Goal: Task Accomplishment & Management: Manage account settings

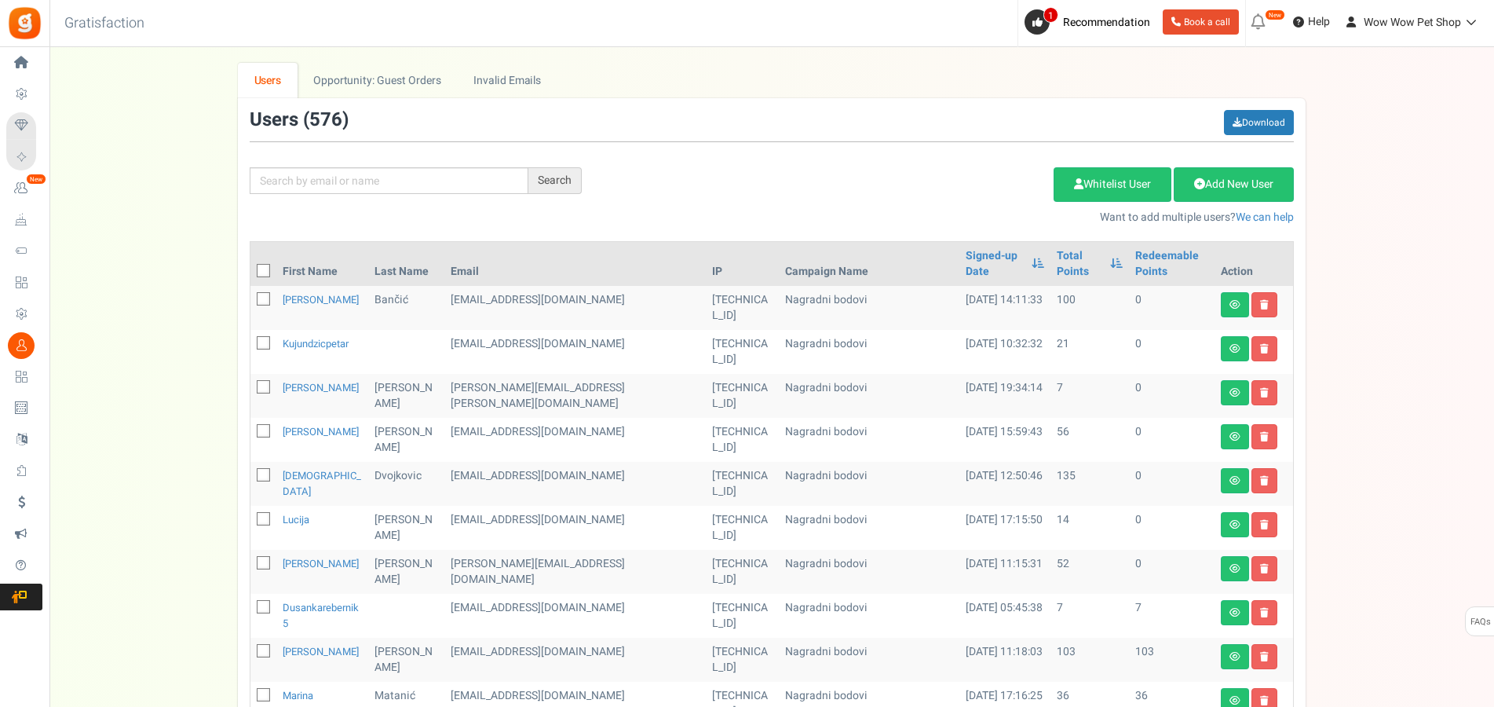
click at [338, 188] on input "text" at bounding box center [389, 180] width 279 height 27
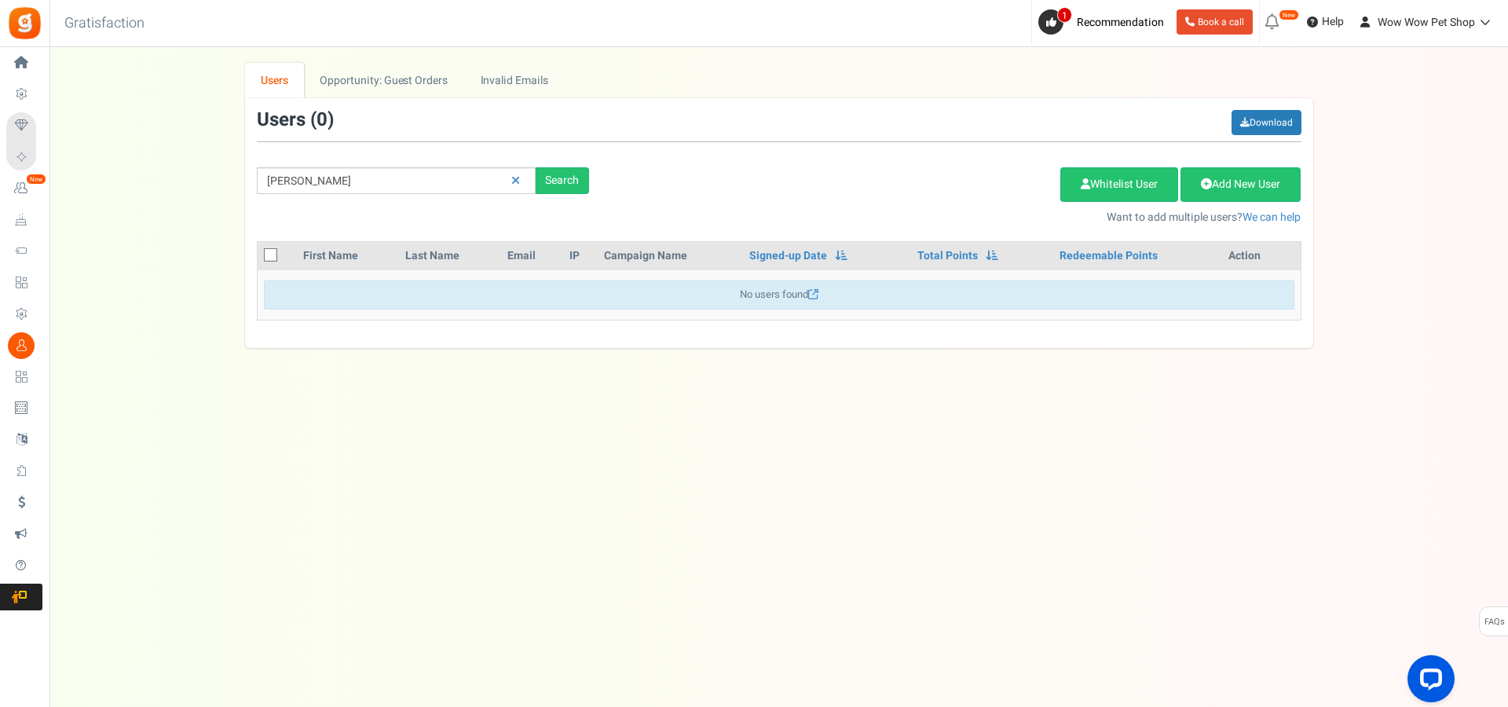
click at [287, 174] on input "[PERSON_NAME]" at bounding box center [396, 180] width 279 height 27
type input "peršen"
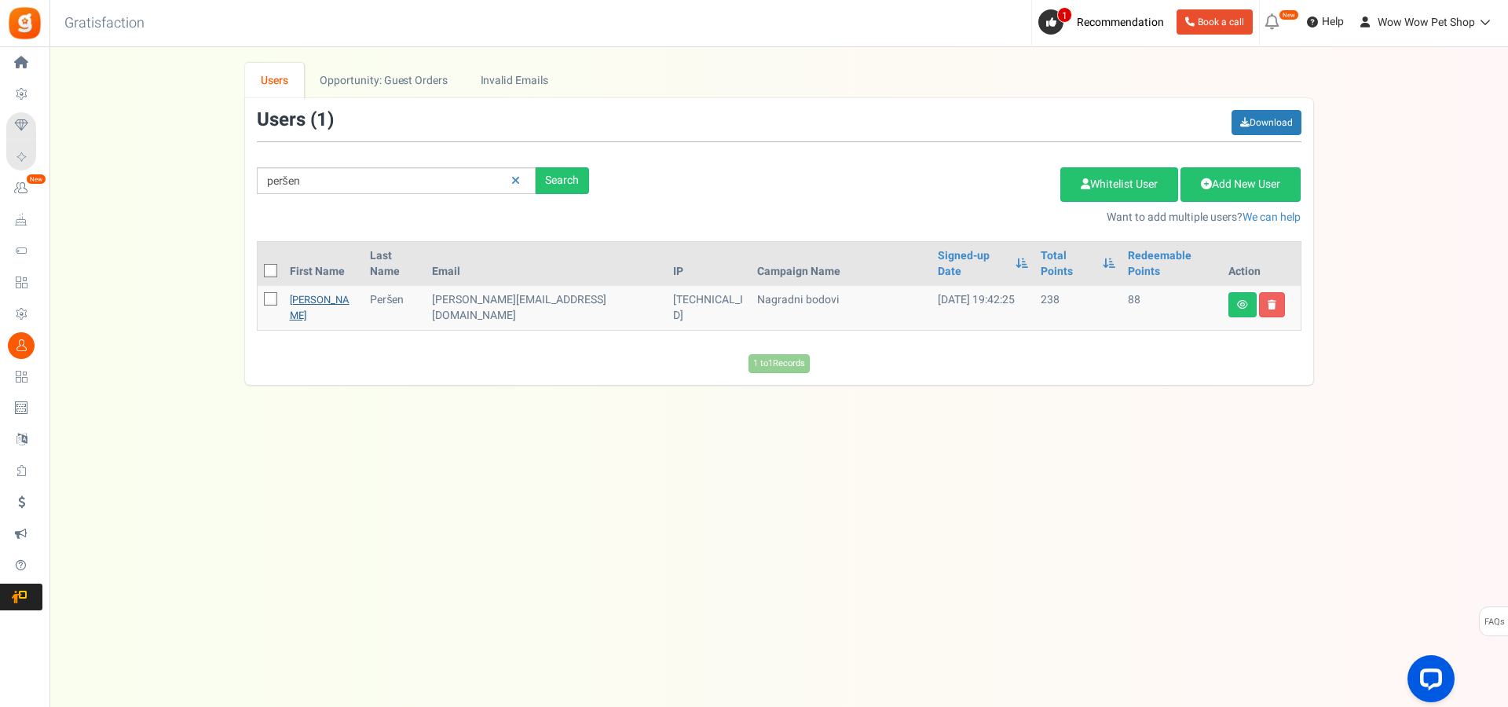
click at [306, 292] on link "[PERSON_NAME]" at bounding box center [320, 307] width 60 height 31
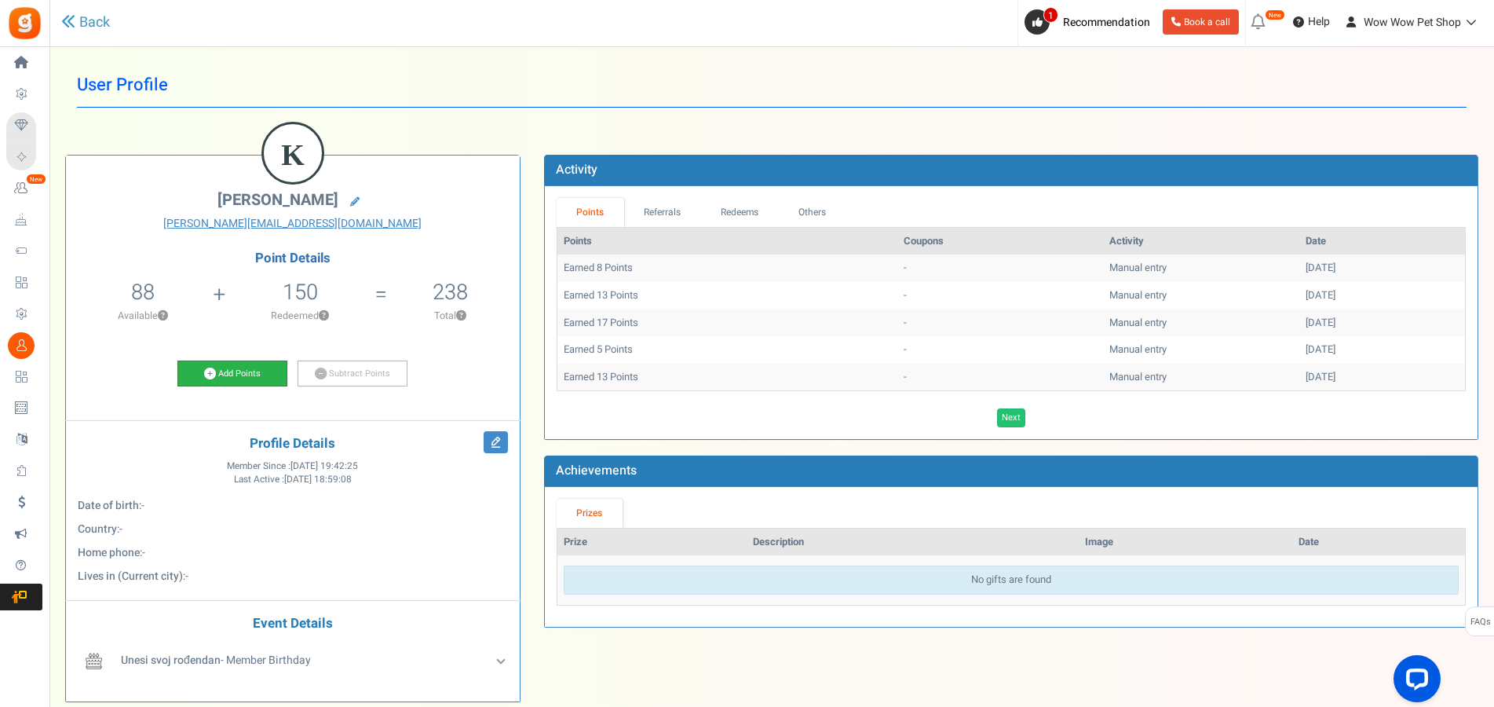
click at [236, 379] on link "Add Points" at bounding box center [232, 373] width 110 height 27
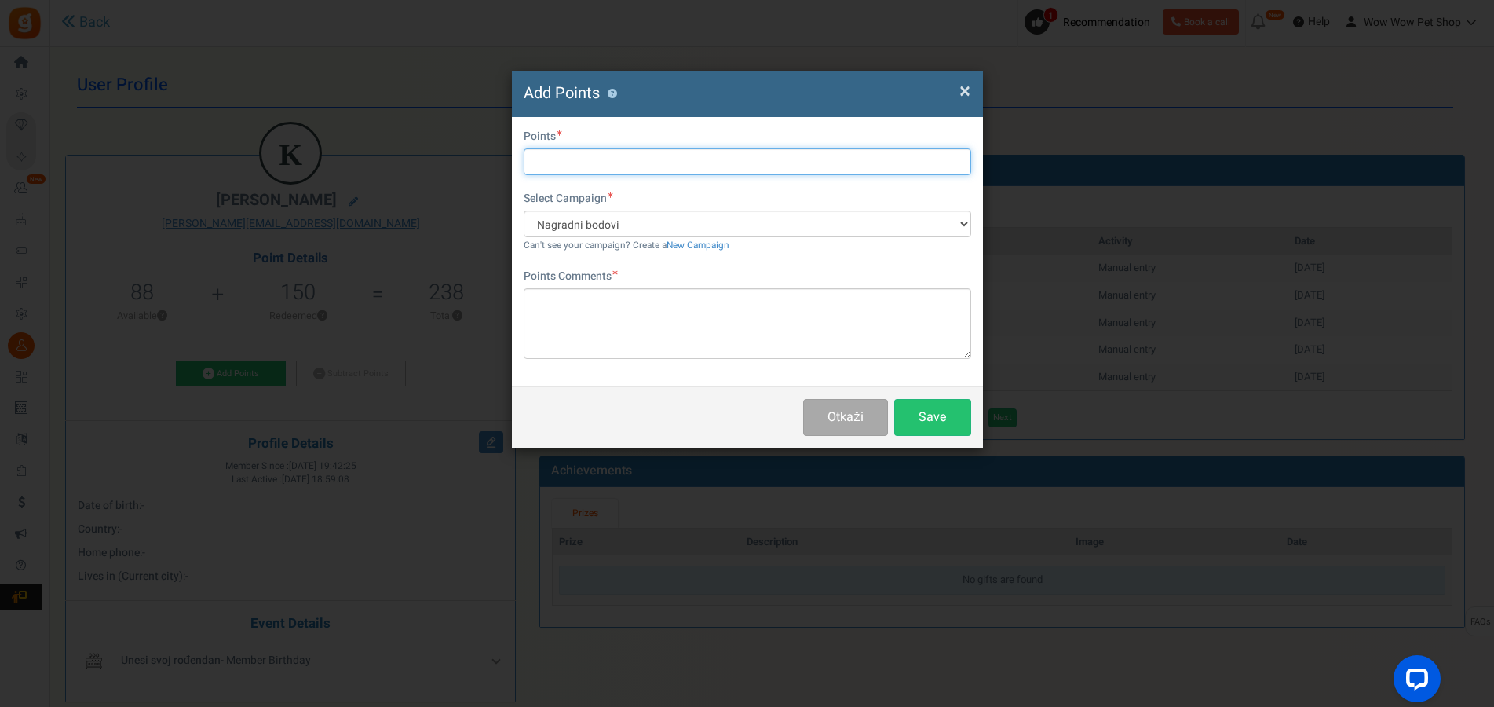
click at [561, 163] on input "text" at bounding box center [748, 161] width 448 height 27
click at [576, 157] on input "text" at bounding box center [748, 161] width 448 height 27
type input "9"
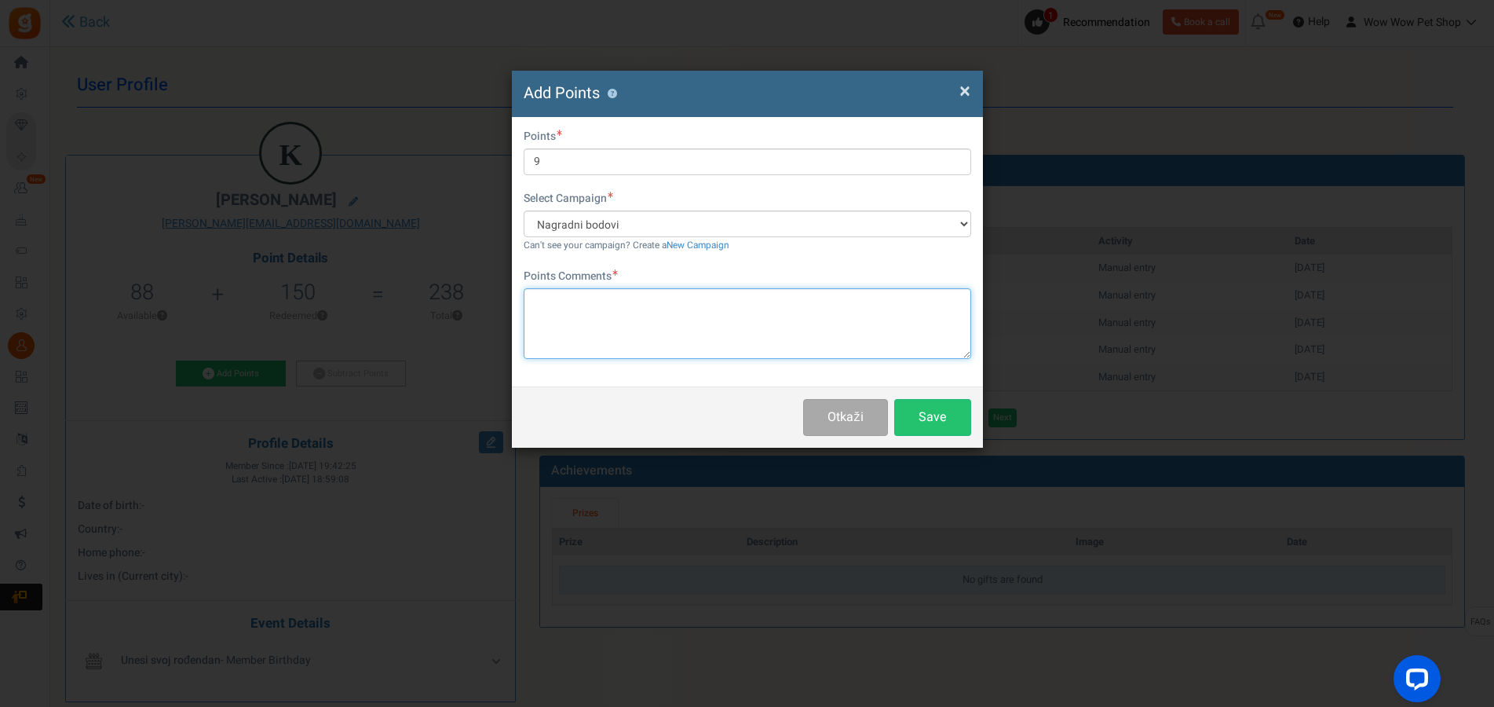
click at [598, 314] on textarea at bounding box center [748, 323] width 448 height 71
paste textarea "1423"
click at [585, 300] on textarea "Račun br .1423" at bounding box center [748, 323] width 448 height 71
click at [576, 298] on textarea "Račun br . 1423" at bounding box center [748, 323] width 448 height 71
type textarea "Račun br. 1423"
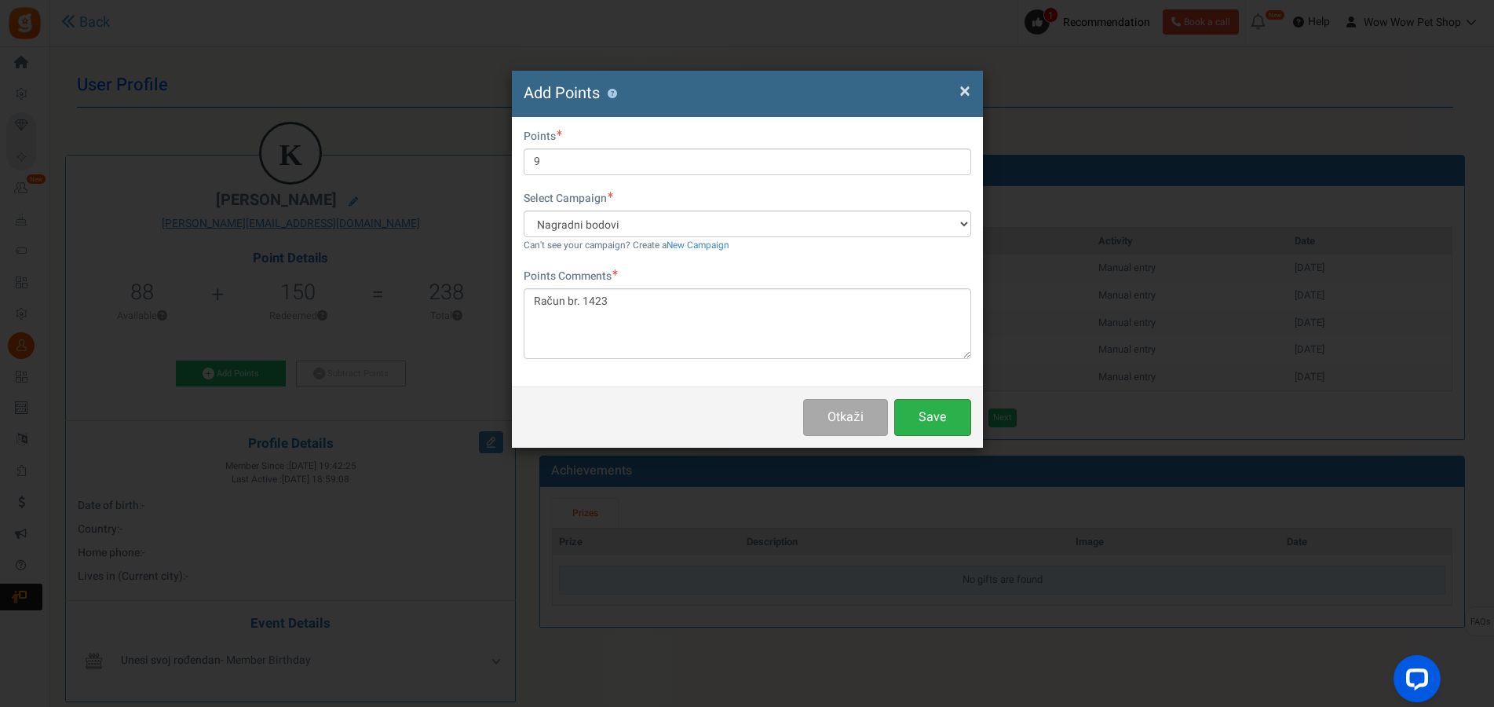
click at [951, 413] on button "Save" at bounding box center [932, 417] width 77 height 37
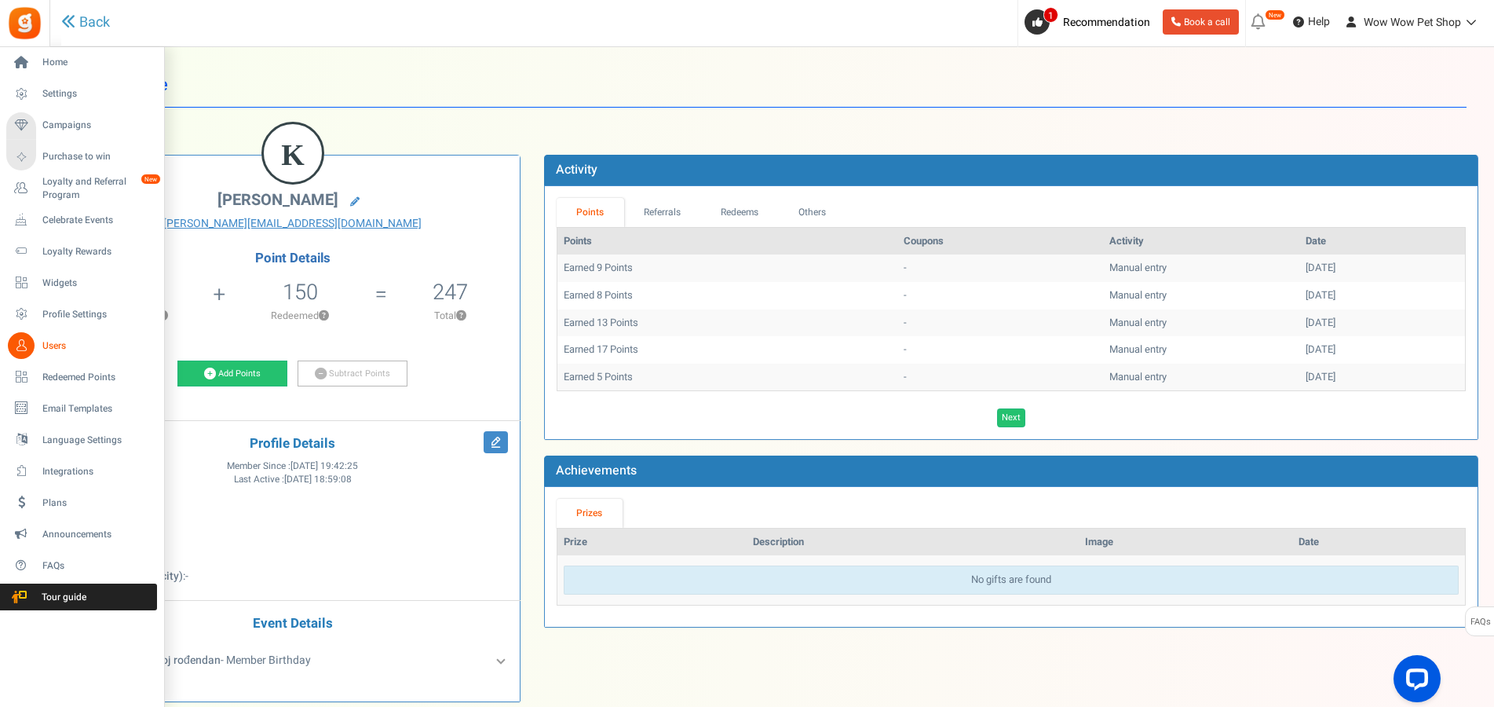
click at [31, 348] on icon at bounding box center [21, 345] width 27 height 27
